Goal: Task Accomplishment & Management: Use online tool/utility

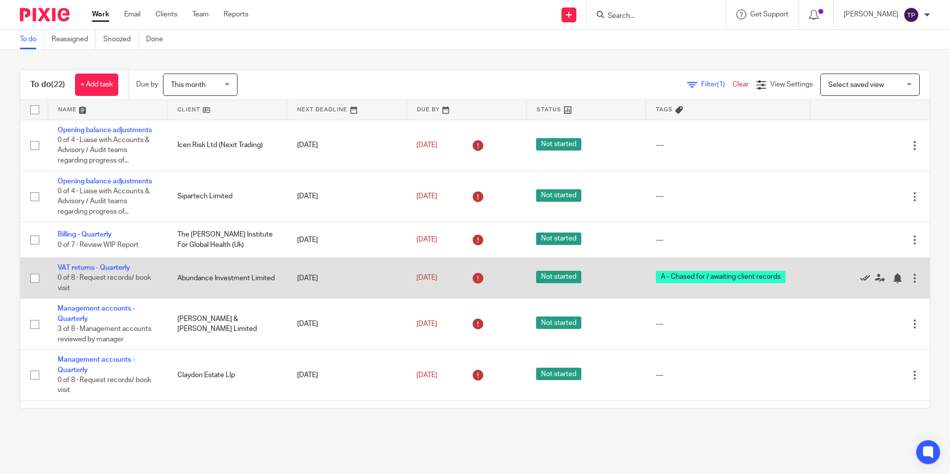
click at [860, 278] on icon at bounding box center [865, 278] width 10 height 10
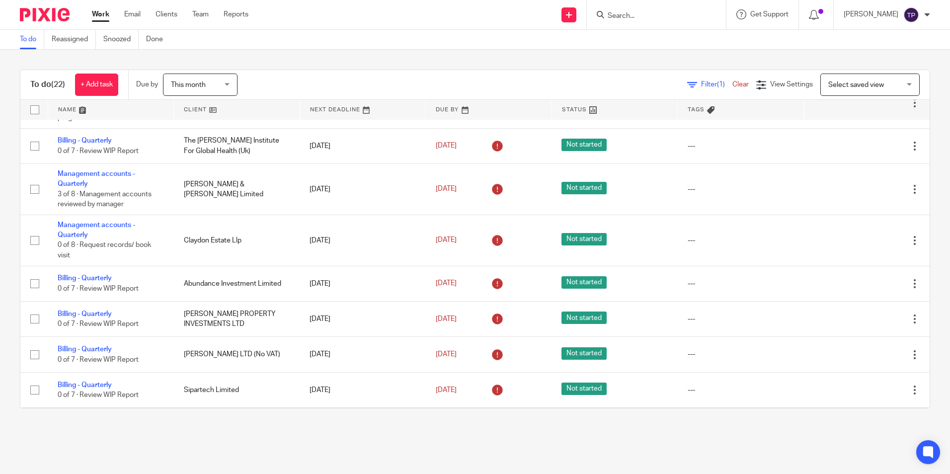
scroll to position [298, 0]
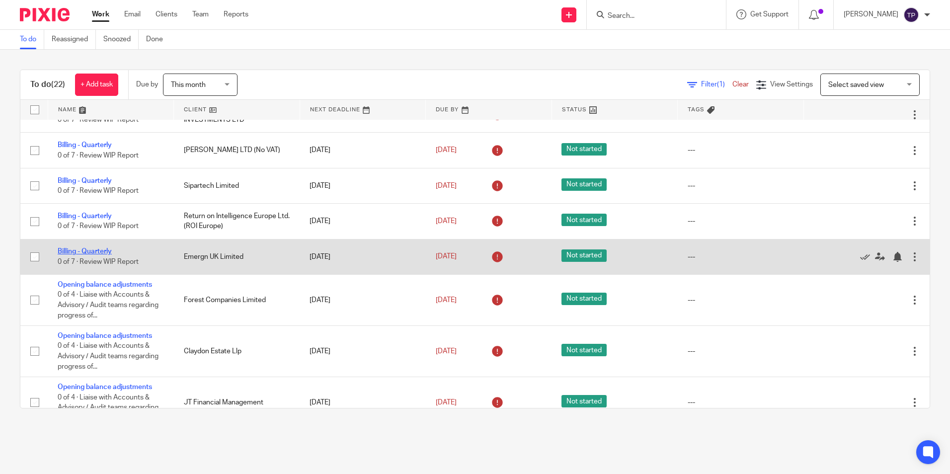
click at [107, 251] on link "Billing - Quarterly" at bounding box center [85, 251] width 54 height 7
